Goal: Find specific page/section: Find specific page/section

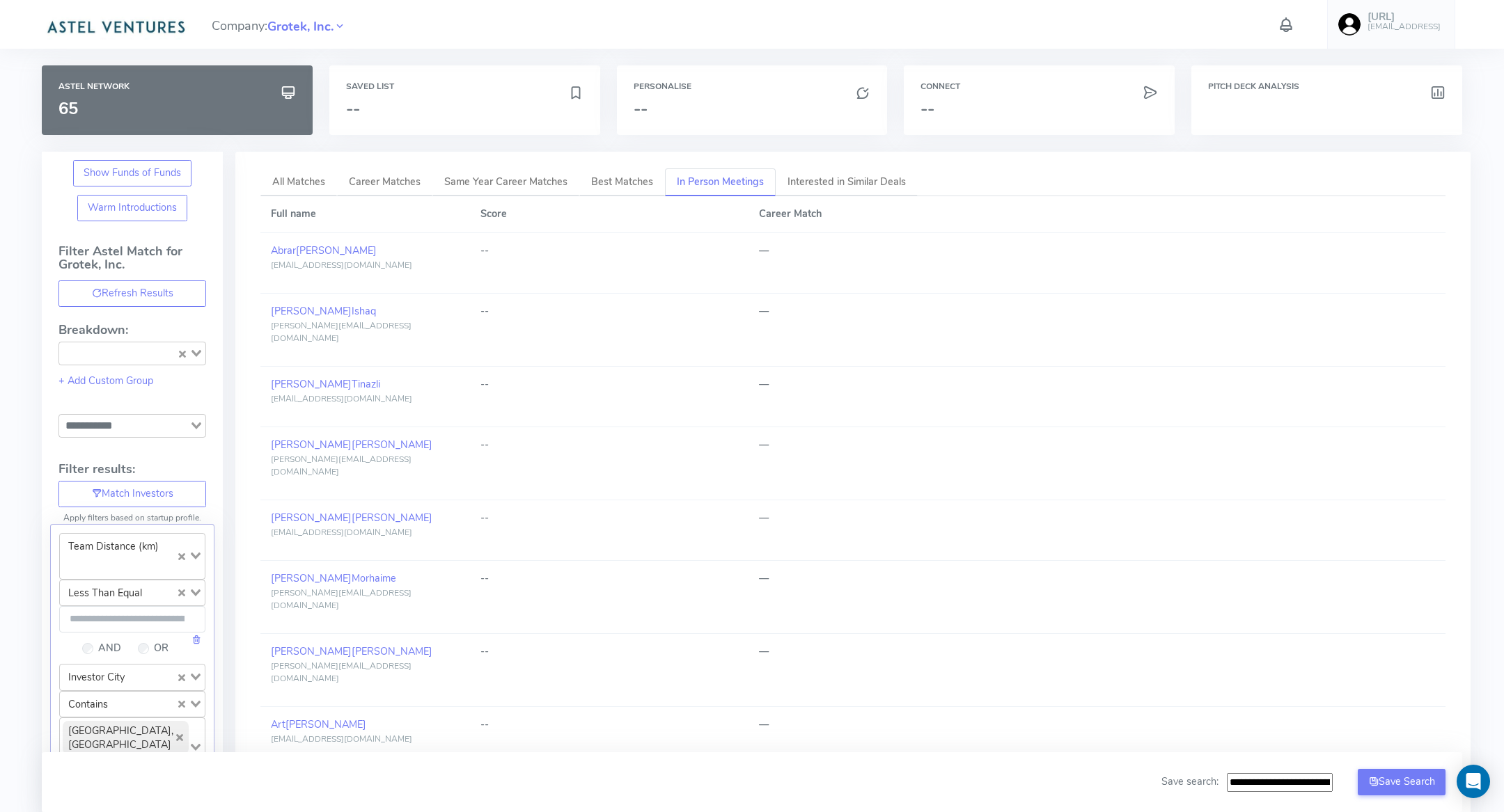
click at [1239, 84] on h6 "Pitch Deck Analysis" at bounding box center [1327, 86] width 237 height 9
